Goal: Task Accomplishment & Management: Manage account settings

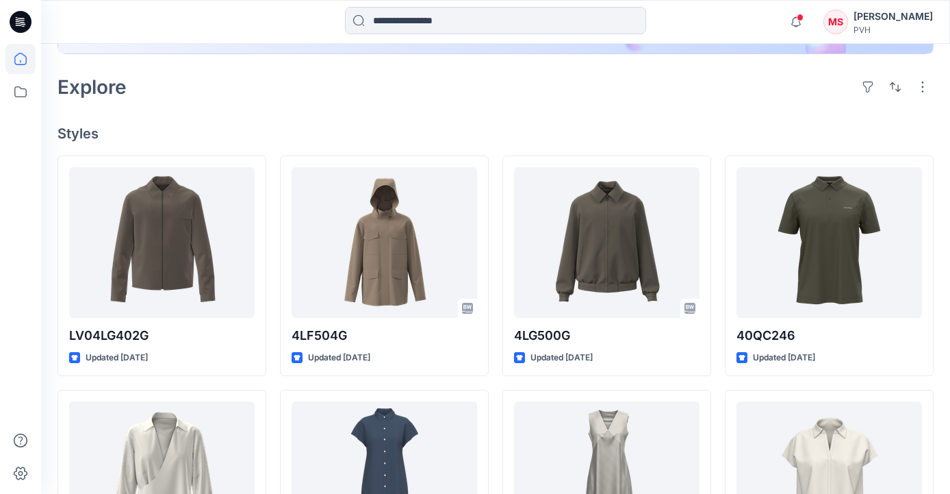
scroll to position [301, 0]
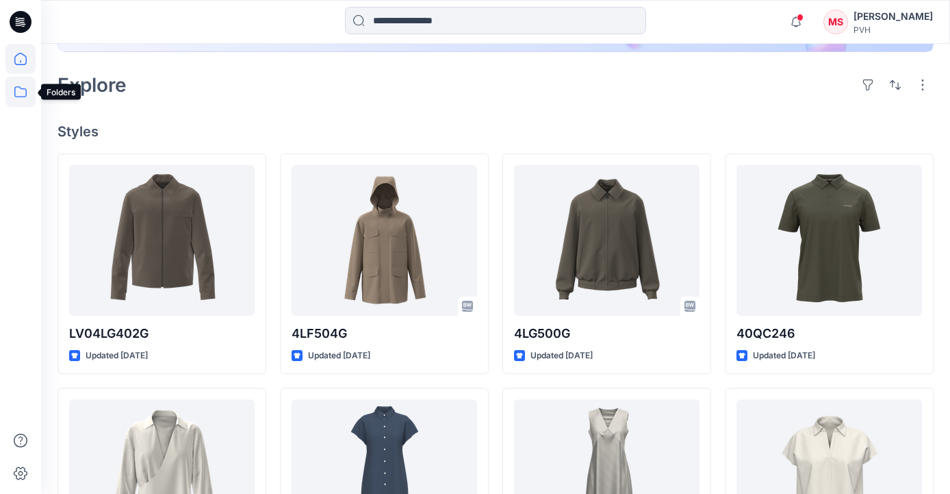
click at [13, 84] on icon at bounding box center [20, 92] width 30 height 30
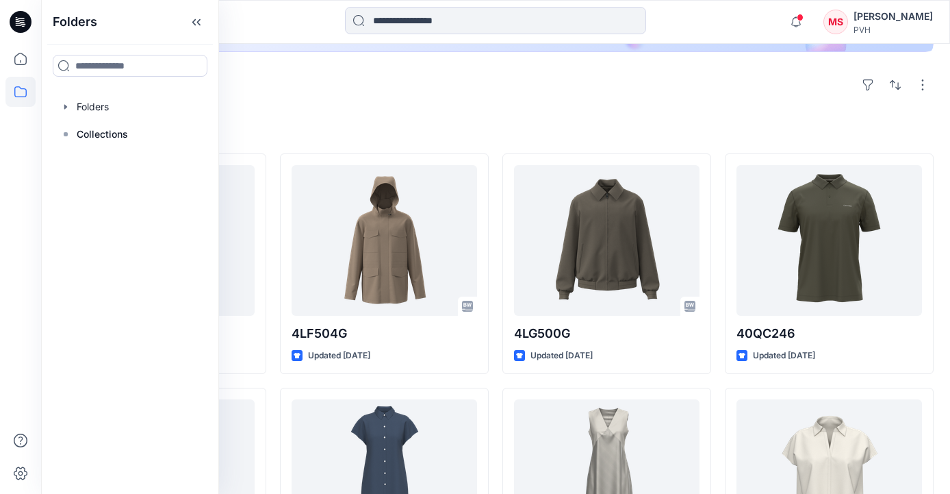
click at [571, 125] on h4 "Styles" at bounding box center [496, 131] width 876 height 16
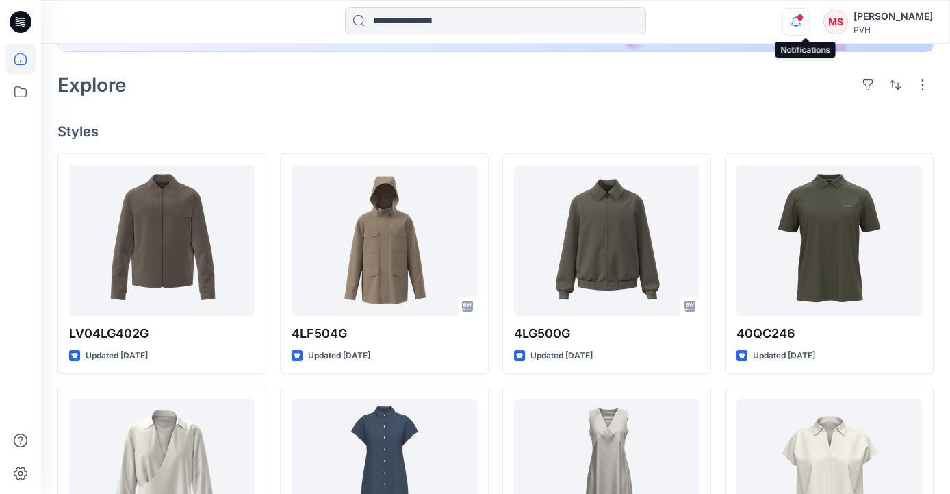
click at [805, 16] on icon "button" at bounding box center [796, 21] width 26 height 27
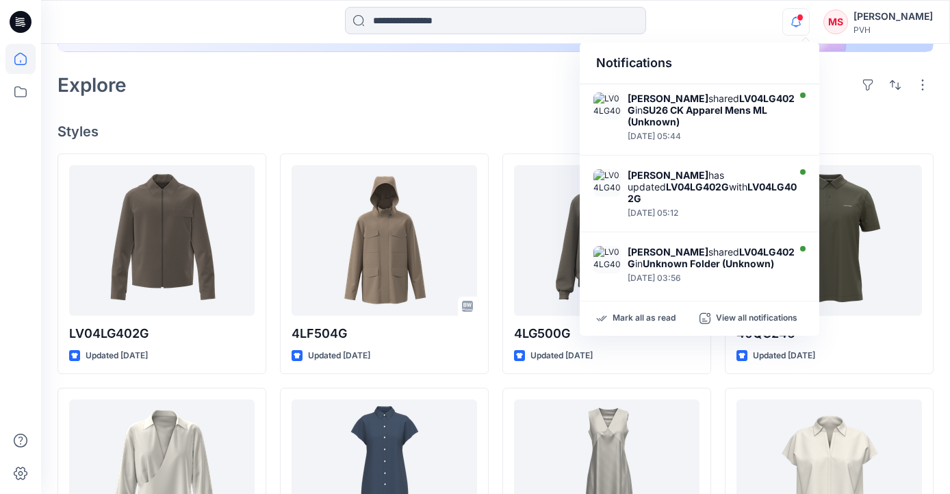
drag, startPoint x: 323, startPoint y: 97, endPoint x: 188, endPoint y: 71, distance: 136.6
click at [323, 97] on div "Explore" at bounding box center [496, 84] width 876 height 33
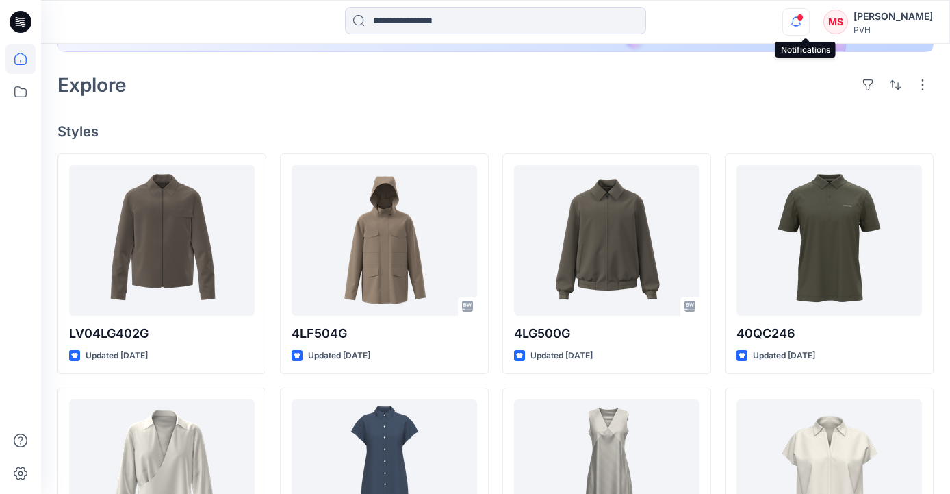
click at [805, 15] on icon "button" at bounding box center [796, 21] width 26 height 27
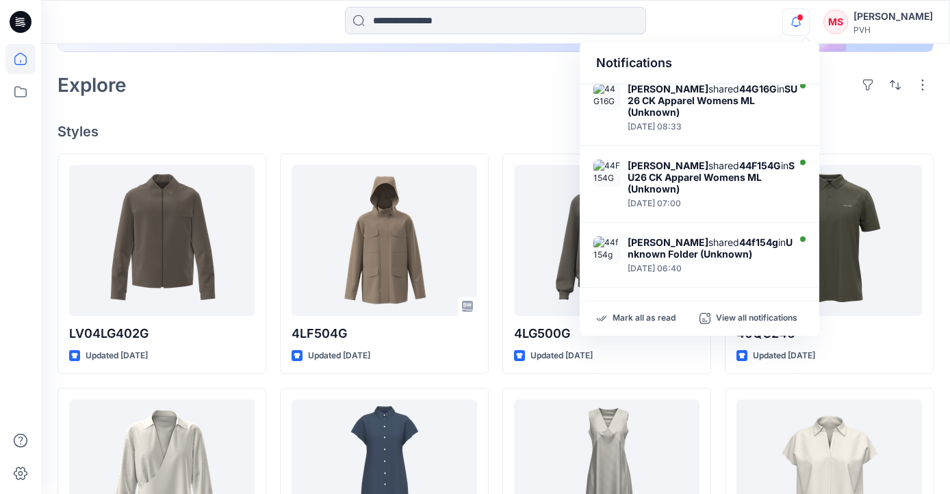
scroll to position [538, 0]
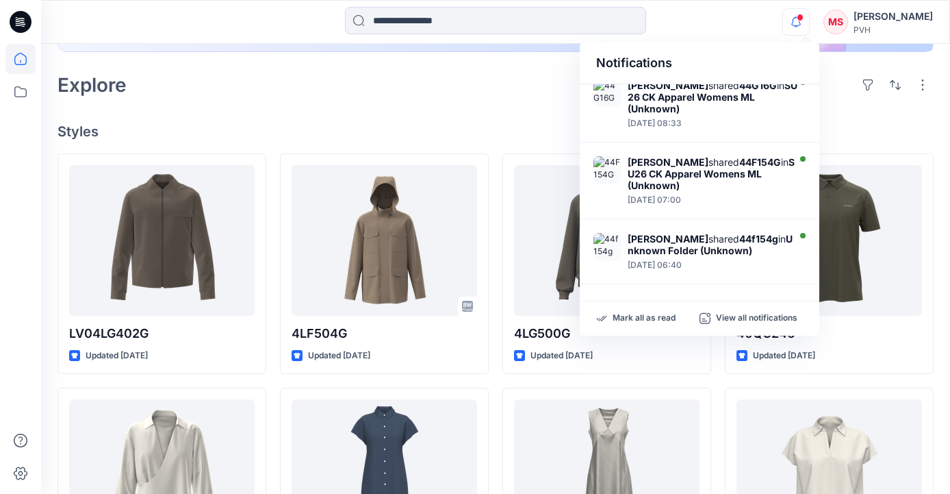
click at [738, 17] on div "Notifications [PERSON_NAME] shared LV04LG402G in SU26 CK Apparel Mens ML (Unkno…" at bounding box center [495, 22] width 909 height 30
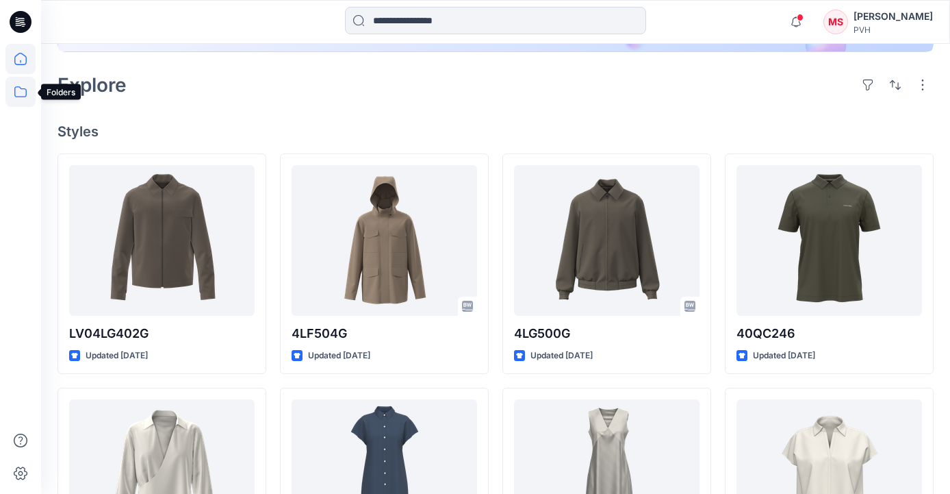
click at [23, 93] on icon at bounding box center [20, 92] width 30 height 30
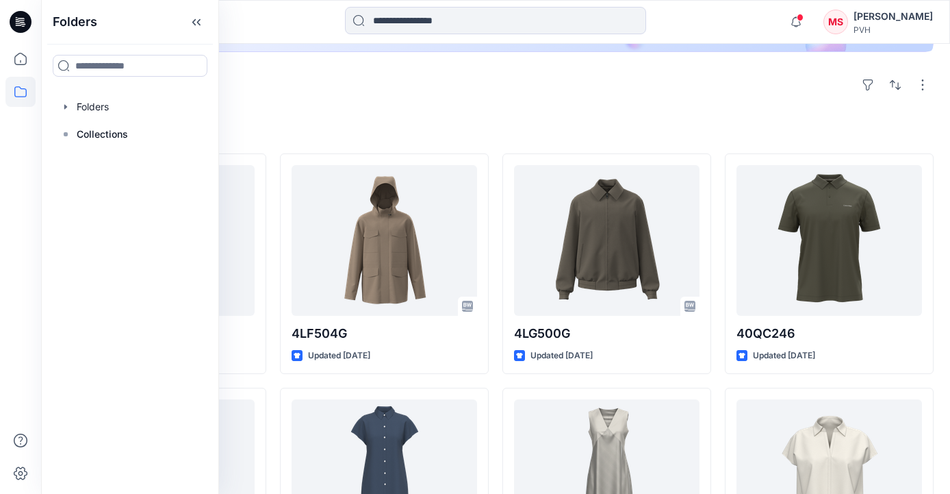
click at [25, 20] on icon at bounding box center [21, 22] width 22 height 22
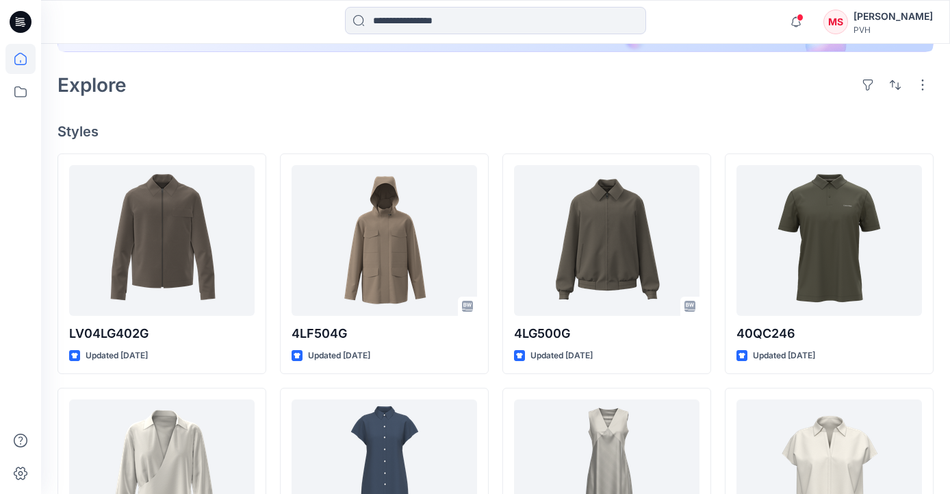
click at [25, 20] on icon at bounding box center [21, 22] width 22 height 22
click at [17, 473] on icon at bounding box center [20, 473] width 30 height 30
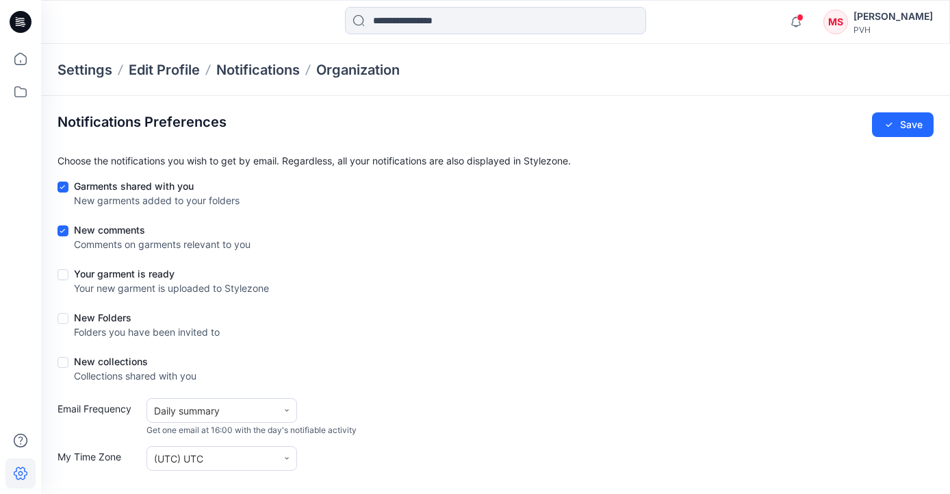
scroll to position [277, 0]
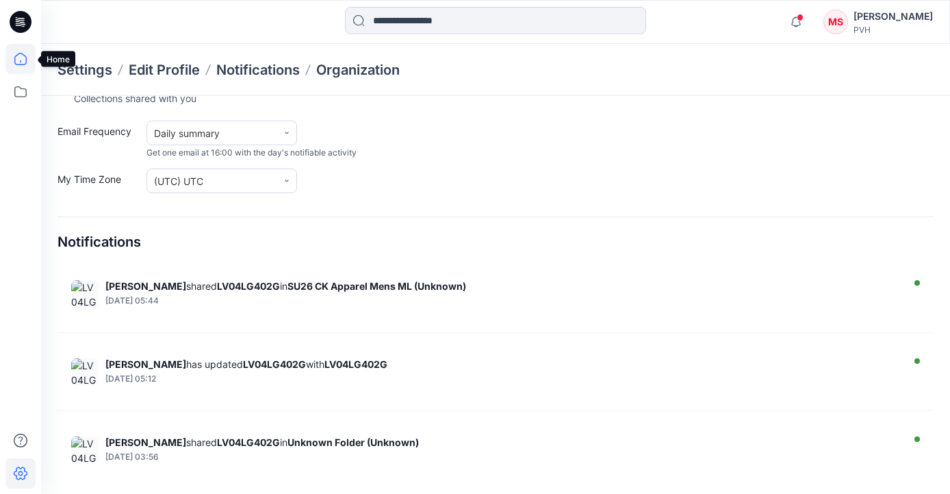
click at [14, 57] on icon at bounding box center [20, 59] width 30 height 30
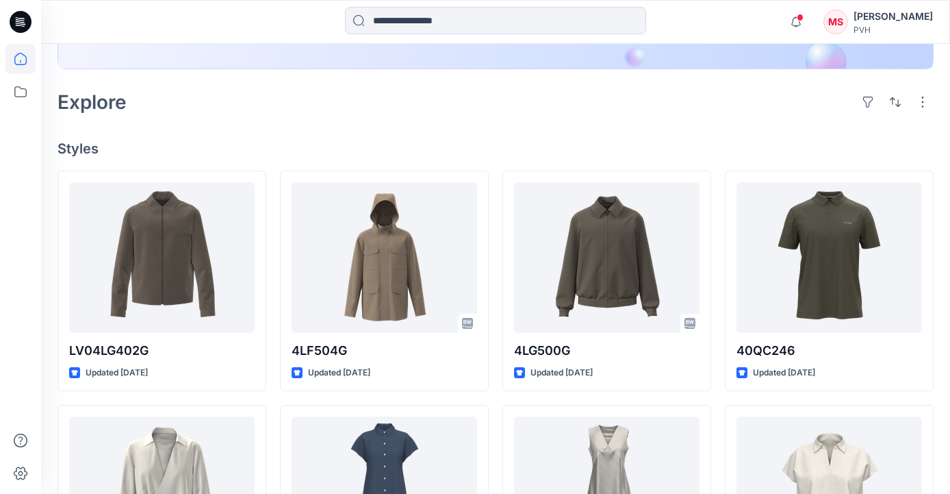
scroll to position [287, 0]
